Goal: Information Seeking & Learning: Learn about a topic

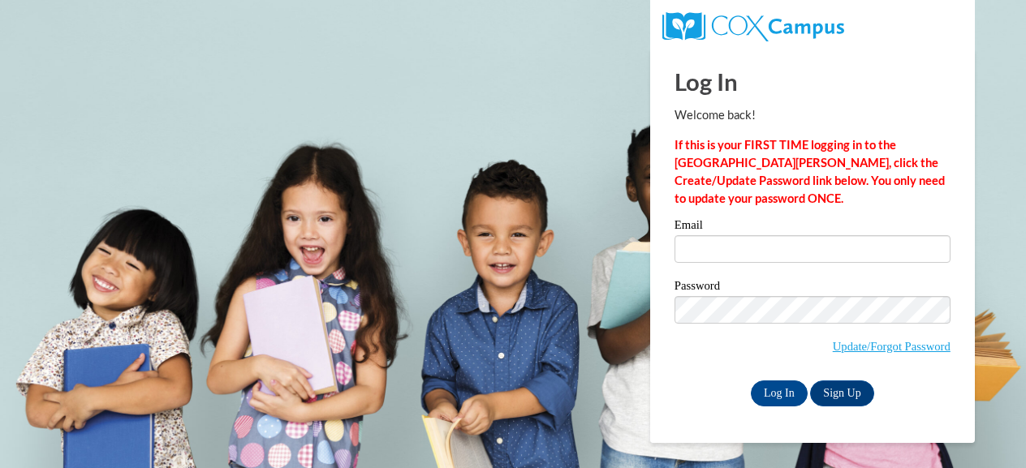
click at [726, 265] on div "Email" at bounding box center [812, 247] width 276 height 56
type input "jmercer@metter.org"
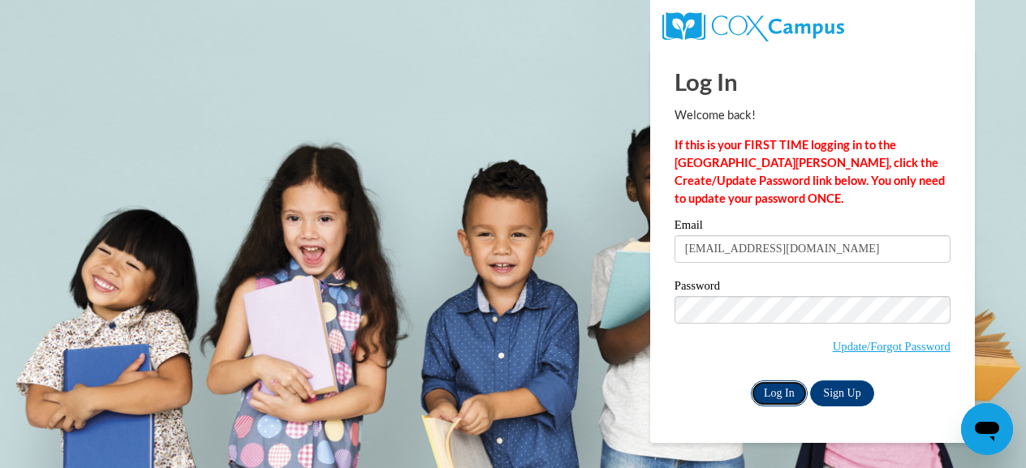
click at [776, 397] on input "Log In" at bounding box center [779, 394] width 57 height 26
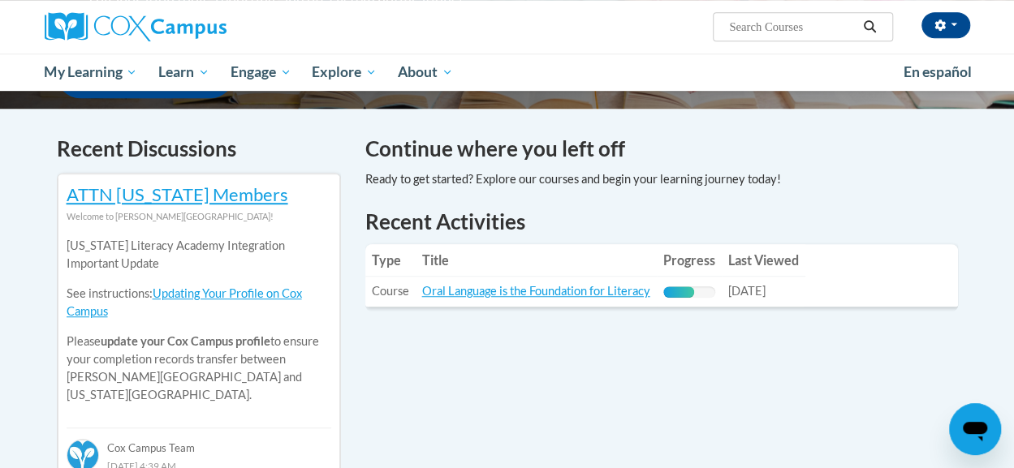
scroll to position [462, 0]
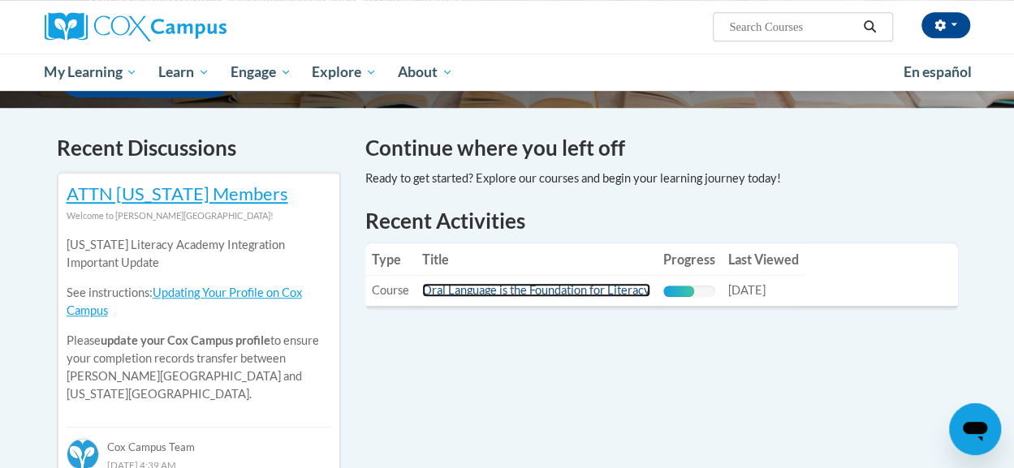
click at [559, 288] on link "Oral Language is the Foundation for Literacy" at bounding box center [536, 290] width 228 height 14
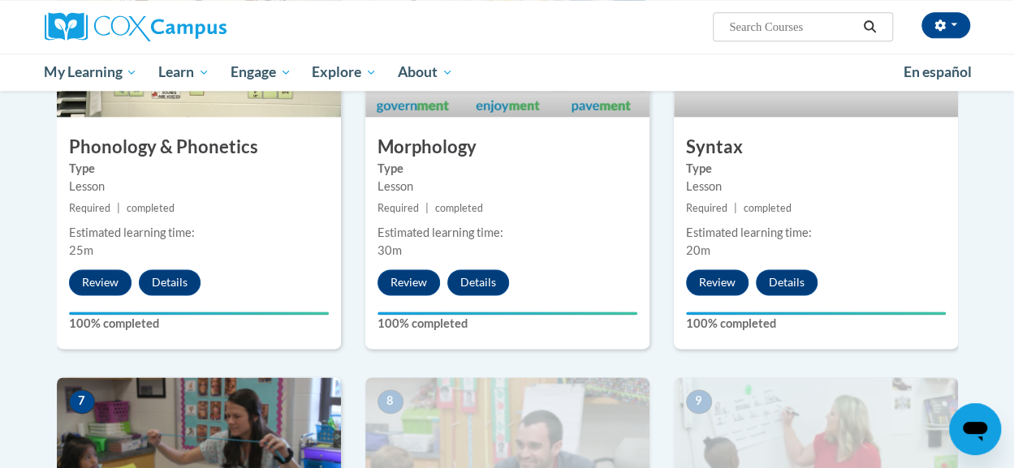
scroll to position [980, 0]
